Goal: Check status: Check status

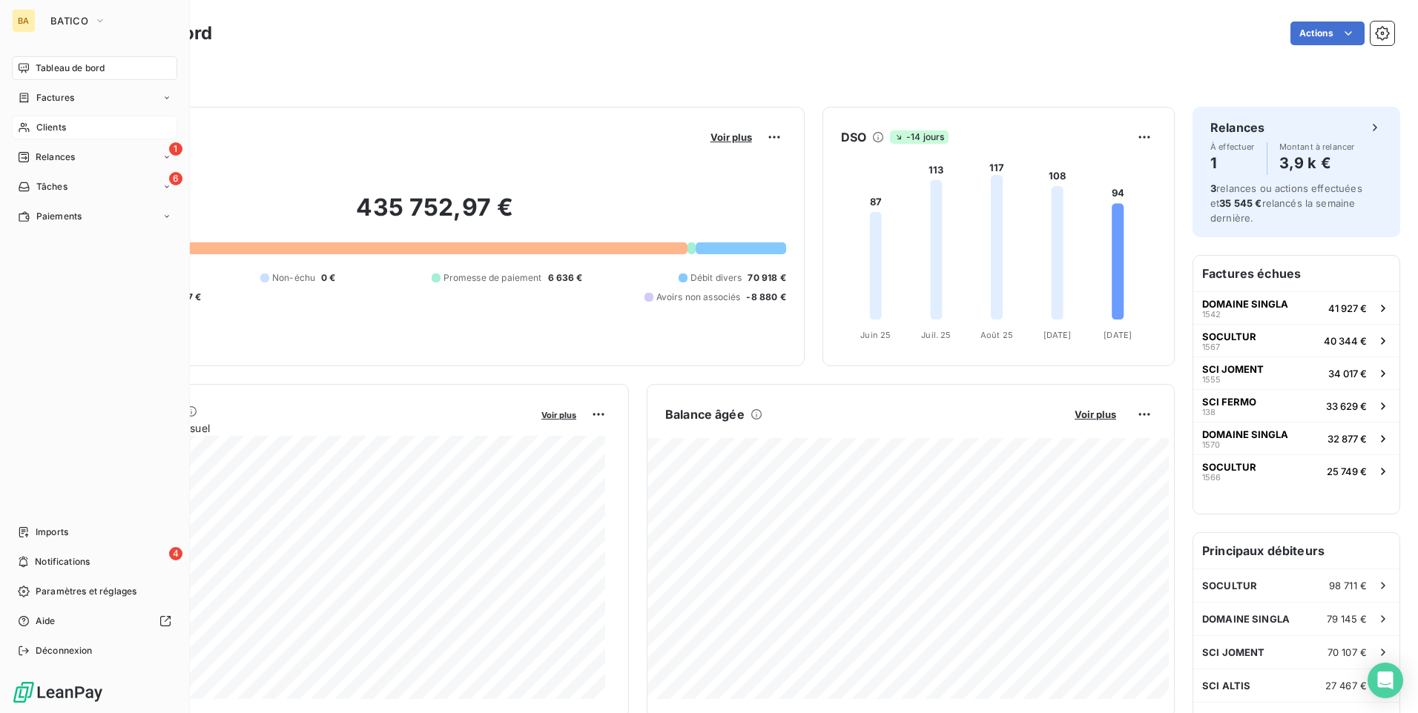
click at [67, 128] on div "Clients" at bounding box center [94, 128] width 165 height 24
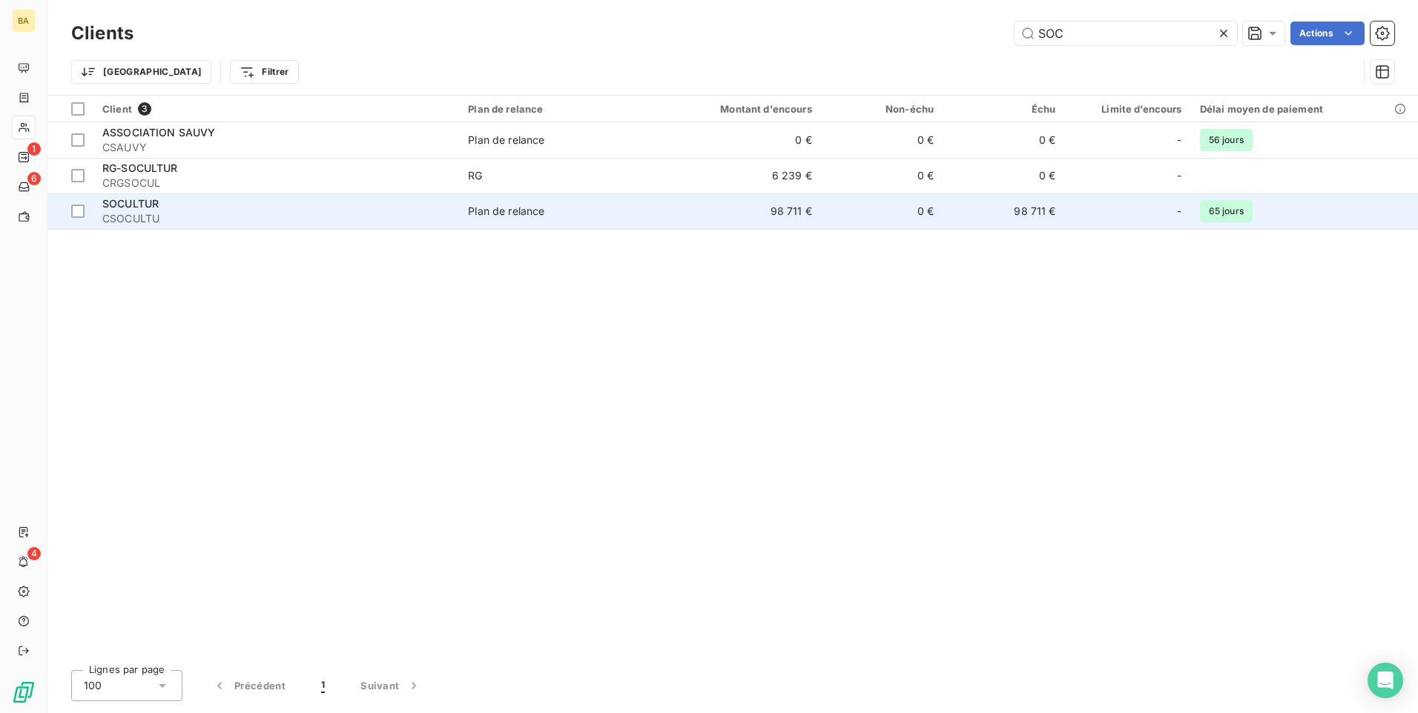
type input "SOC"
click at [501, 210] on div "Plan de relance" at bounding box center [506, 211] width 76 height 15
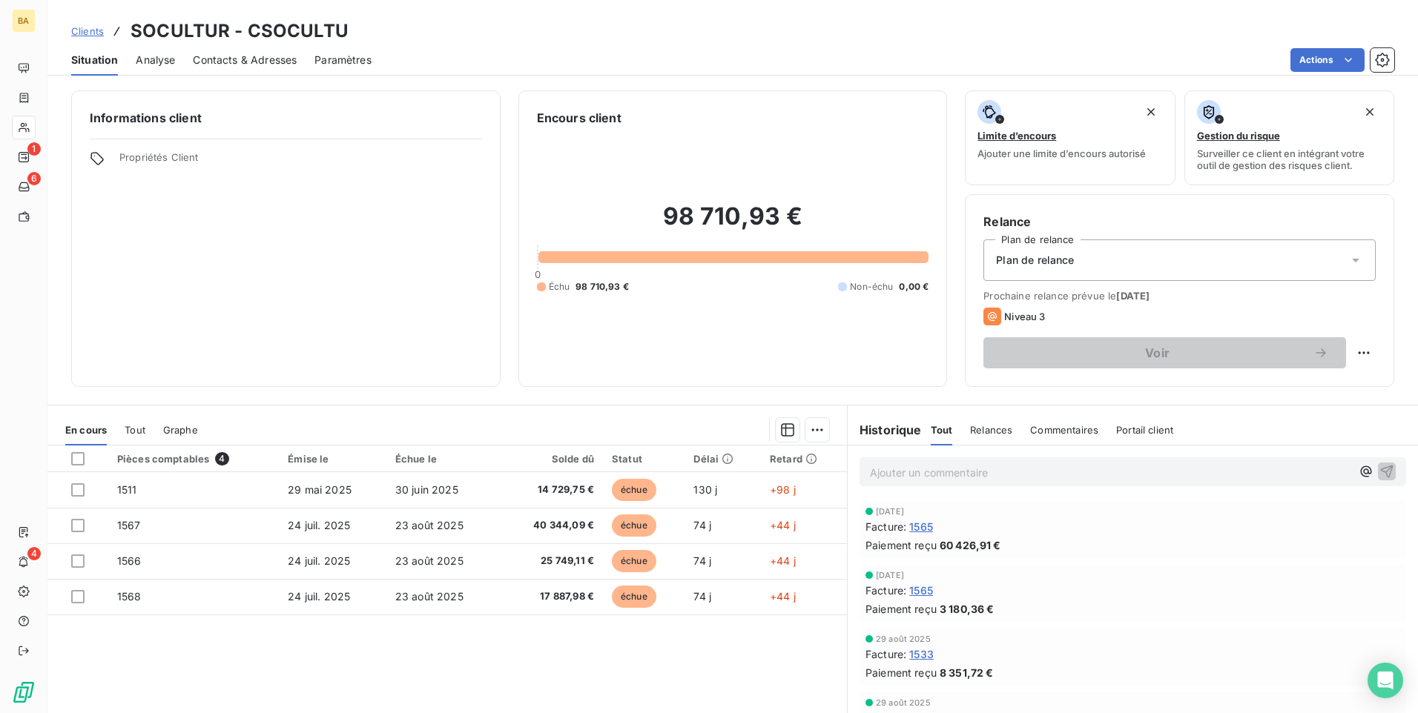
click at [1126, 461] on div "Ajouter un commentaire ﻿" at bounding box center [1133, 472] width 547 height 29
click at [1131, 468] on p "Ajouter un commentaire ﻿" at bounding box center [1110, 473] width 481 height 19
